Goal: Task Accomplishment & Management: Manage account settings

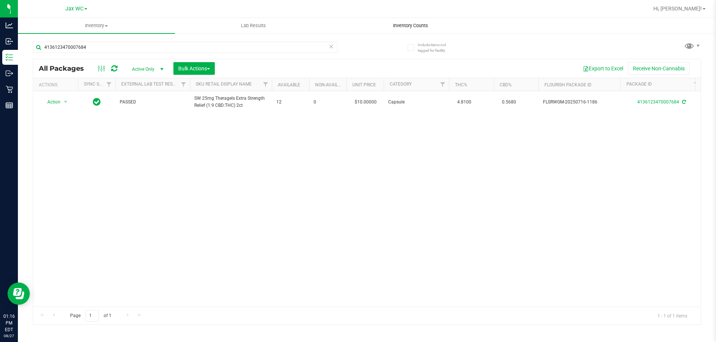
click at [423, 27] on span "Inventory Counts" at bounding box center [410, 25] width 55 height 7
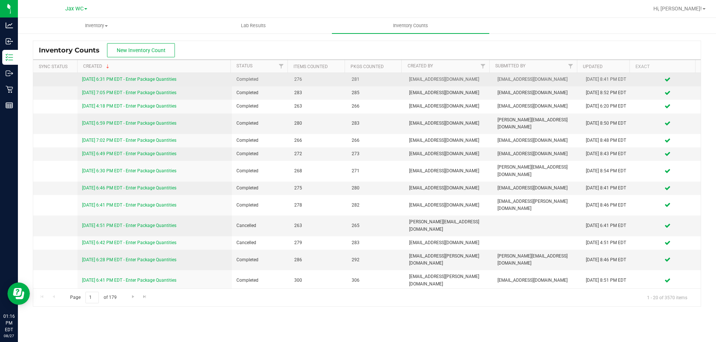
click at [160, 78] on link "[DATE] 6:31 PM EDT - Enter Package Quantities" at bounding box center [129, 79] width 94 height 5
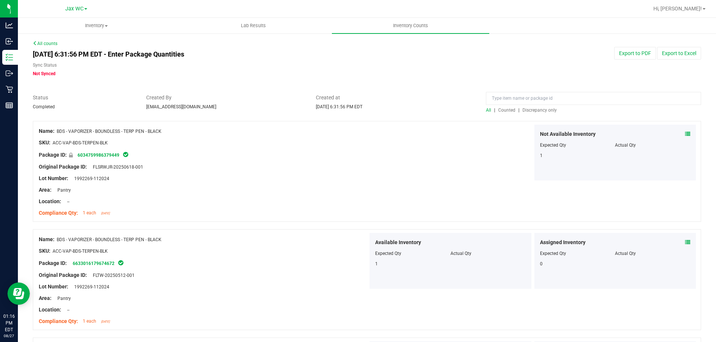
click at [398, 204] on div "Name: BDS - VAPORIZER - BOUNDLESS - TERP PEN - BLACK SKU: ACC-VAP-BDS-TERPEN-BL…" at bounding box center [367, 171] width 668 height 101
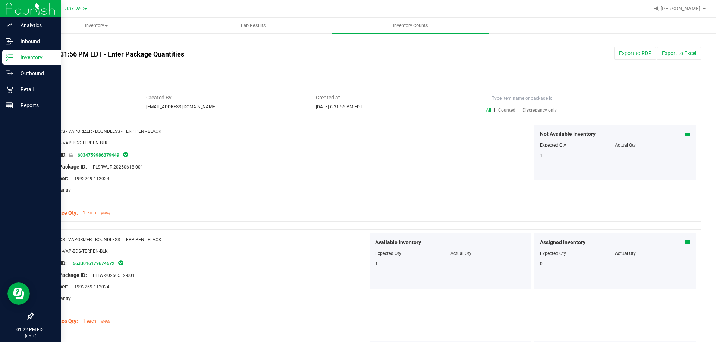
click at [26, 60] on p "Inventory" at bounding box center [35, 57] width 45 height 9
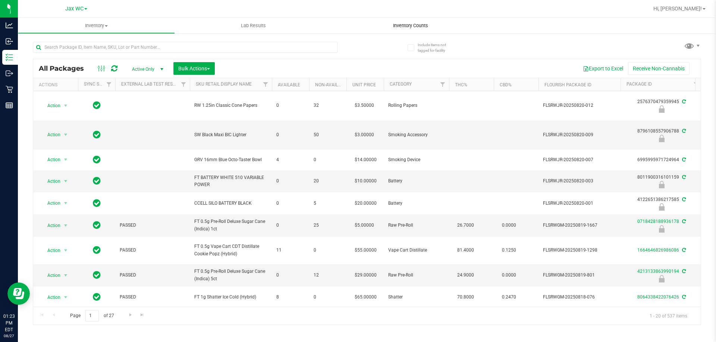
click at [391, 19] on uib-tab-heading "Inventory Counts" at bounding box center [410, 26] width 157 height 16
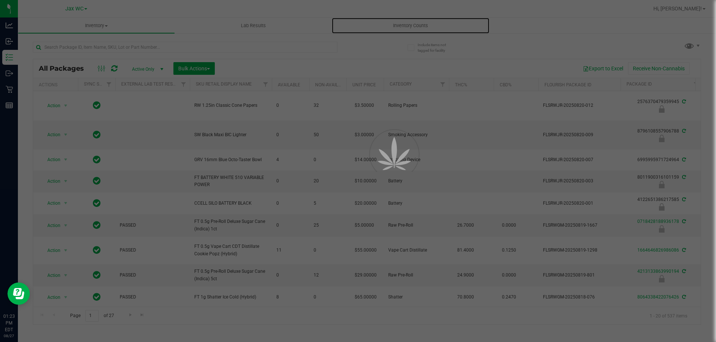
click at [395, 25] on span "Inventory Counts" at bounding box center [410, 25] width 55 height 7
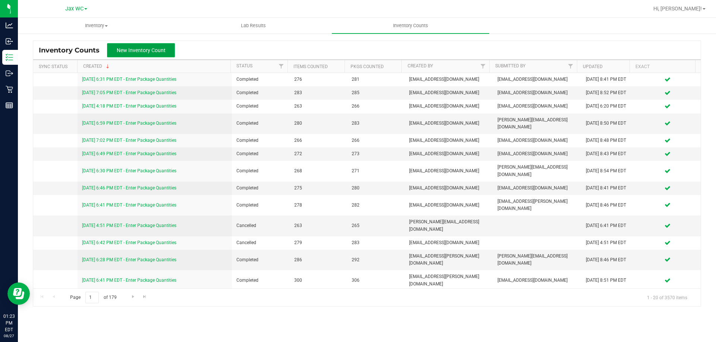
click at [141, 52] on span "New Inventory Count" at bounding box center [141, 50] width 49 height 6
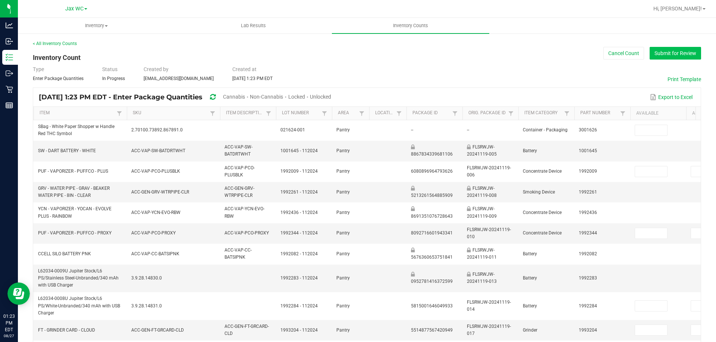
click at [654, 54] on button "Submit for Review" at bounding box center [674, 53] width 51 height 13
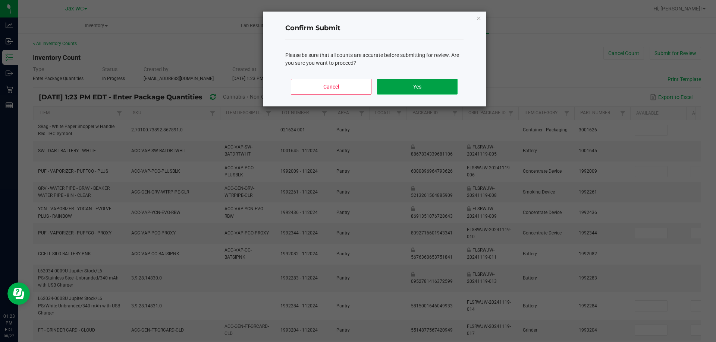
click at [410, 82] on button "Yes" at bounding box center [417, 87] width 80 height 16
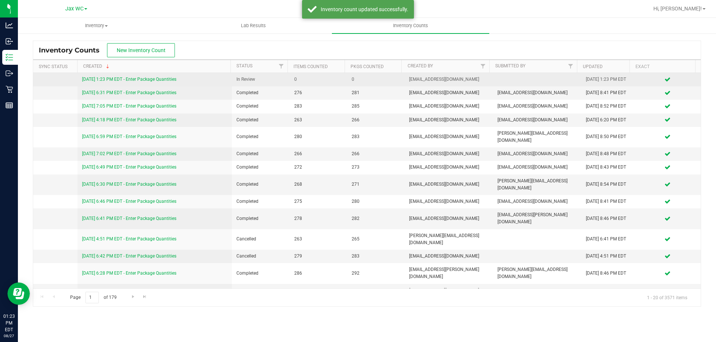
click at [143, 77] on link "[DATE] 1:23 PM EDT - Enter Package Quantities" at bounding box center [129, 79] width 94 height 5
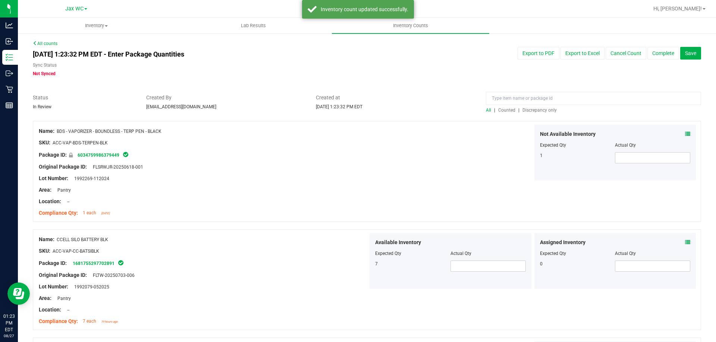
click at [543, 110] on span "Discrepancy only" at bounding box center [539, 110] width 34 height 5
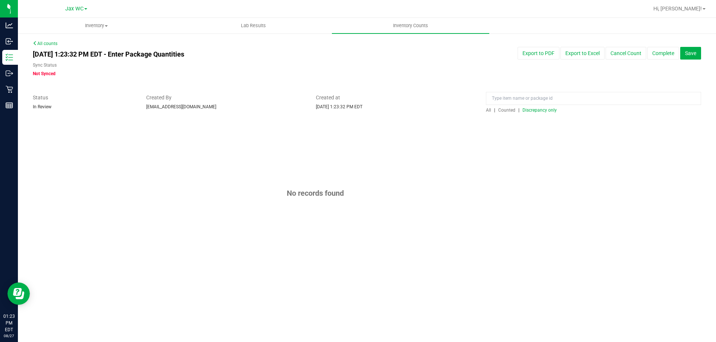
click at [492, 111] on link "All" at bounding box center [490, 110] width 8 height 5
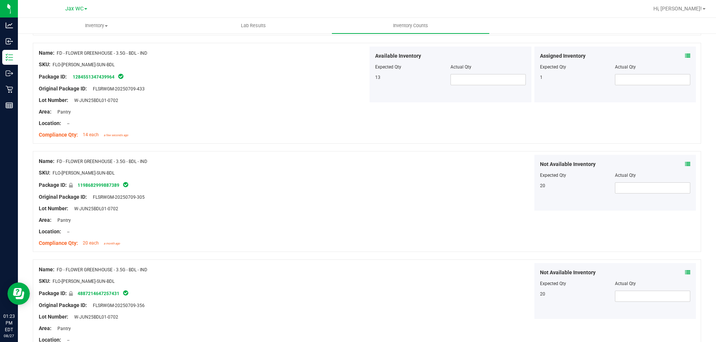
scroll to position [522, 0]
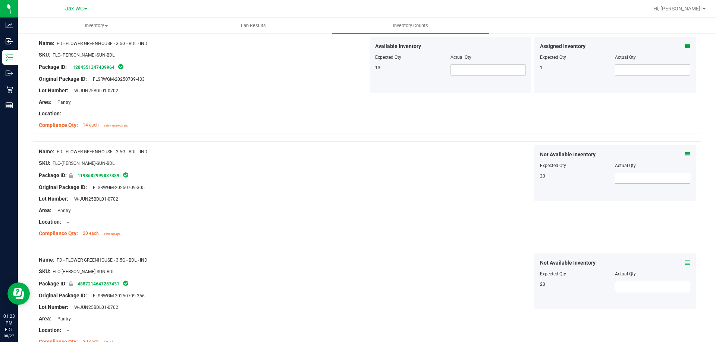
click at [641, 180] on span at bounding box center [652, 178] width 75 height 11
type input "2"
click at [430, 224] on div "Name: FD - FLOWER GREENHOUSE - 3.5G - BDL - IND SKU: FLO-[PERSON_NAME]-SUN-BDL …" at bounding box center [367, 192] width 668 height 101
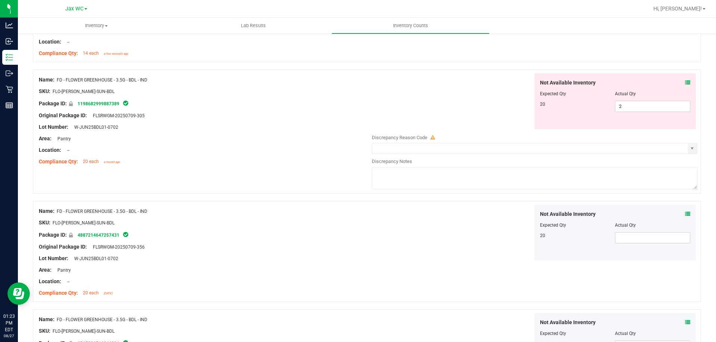
scroll to position [671, 0]
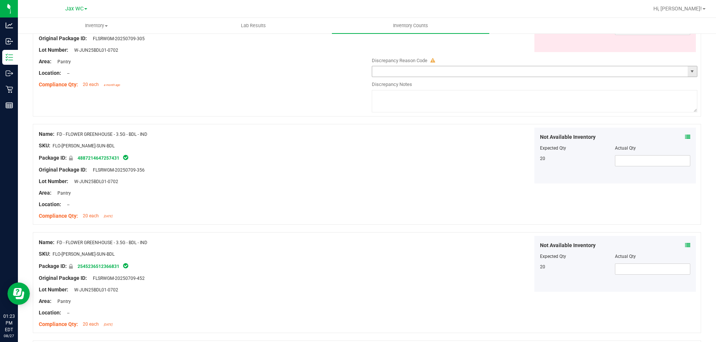
click at [689, 73] on span "select" at bounding box center [692, 72] width 6 height 6
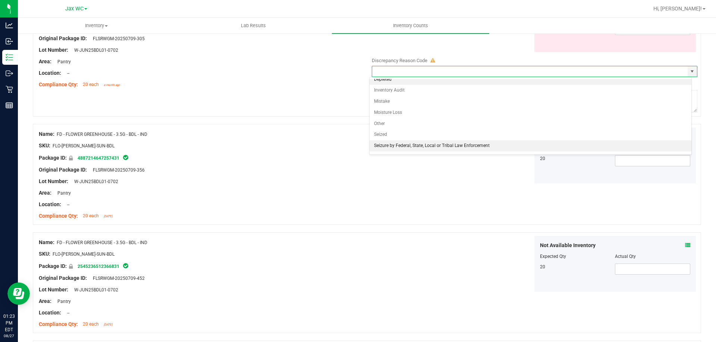
scroll to position [0, 0]
click at [349, 91] on div "Name: FD - FLOWER GREENHOUSE - 3.5G - BDL - IND SKU: FLO-[PERSON_NAME]-SUN-BDL …" at bounding box center [203, 43] width 329 height 95
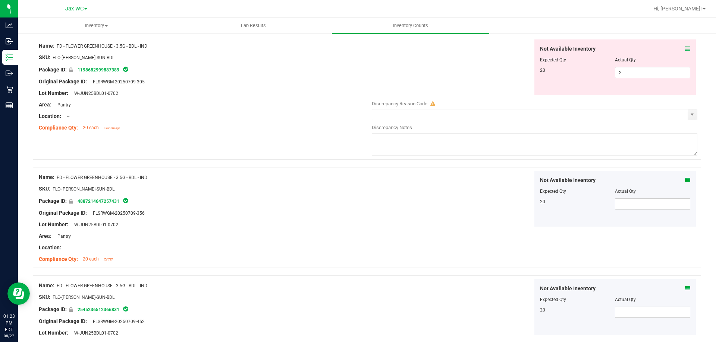
scroll to position [596, 0]
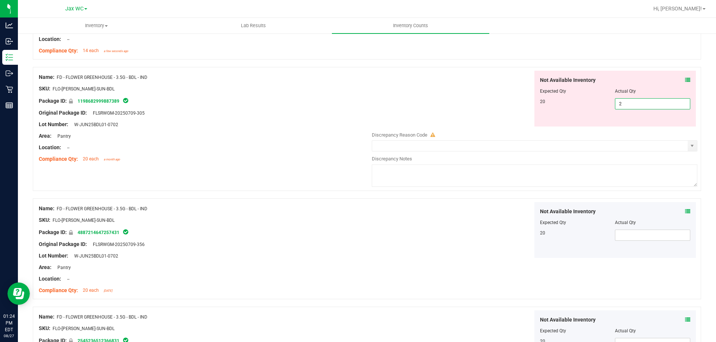
drag, startPoint x: 625, startPoint y: 108, endPoint x: 598, endPoint y: 108, distance: 26.8
click at [598, 108] on div "20 2 2" at bounding box center [615, 103] width 151 height 11
click at [361, 83] on div at bounding box center [203, 83] width 329 height 4
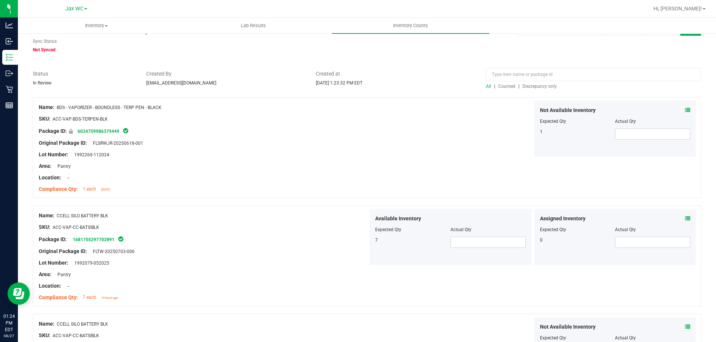
scroll to position [0, 0]
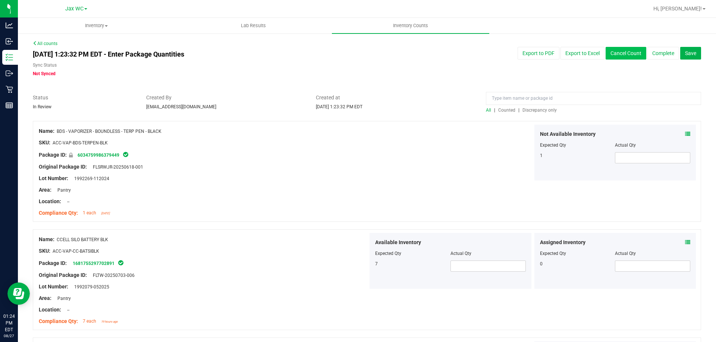
click at [618, 54] on button "Cancel Count" at bounding box center [625, 53] width 41 height 13
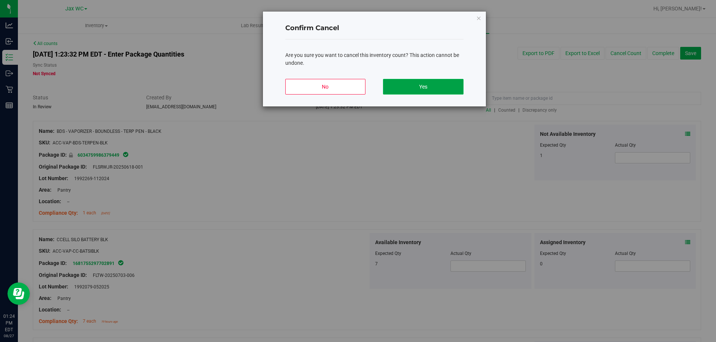
click at [404, 89] on button "Yes" at bounding box center [423, 87] width 80 height 16
